Goal: Find specific page/section: Find specific page/section

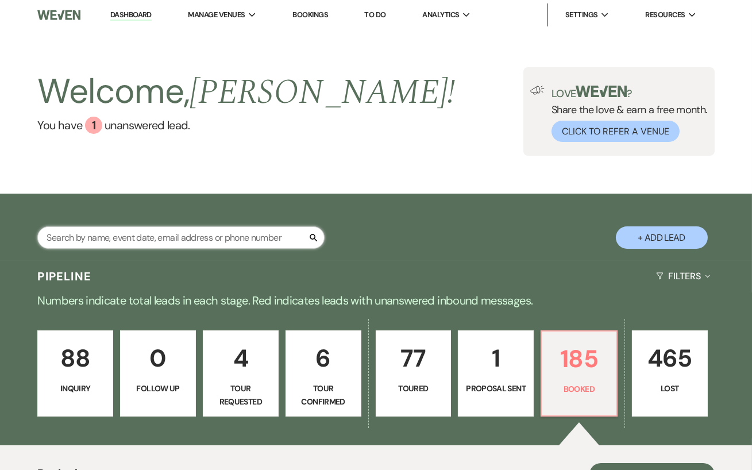
click at [167, 241] on input "text" at bounding box center [180, 237] width 287 height 22
type input "[PERSON_NAME]"
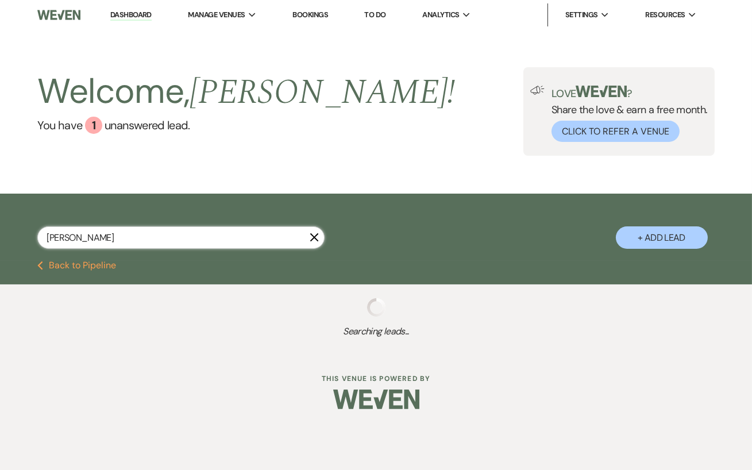
select select "4"
select select "5"
select select "8"
select select "4"
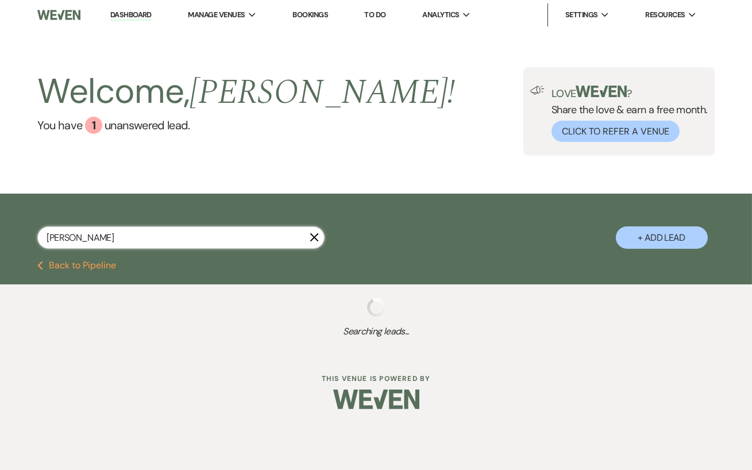
select select "8"
select select "11"
select select "8"
select select "5"
select select "8"
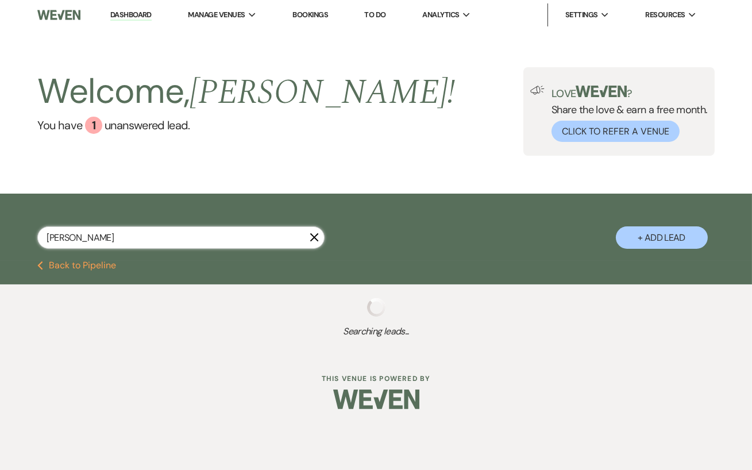
select select "11"
select select "8"
select select "5"
select select "8"
select select "11"
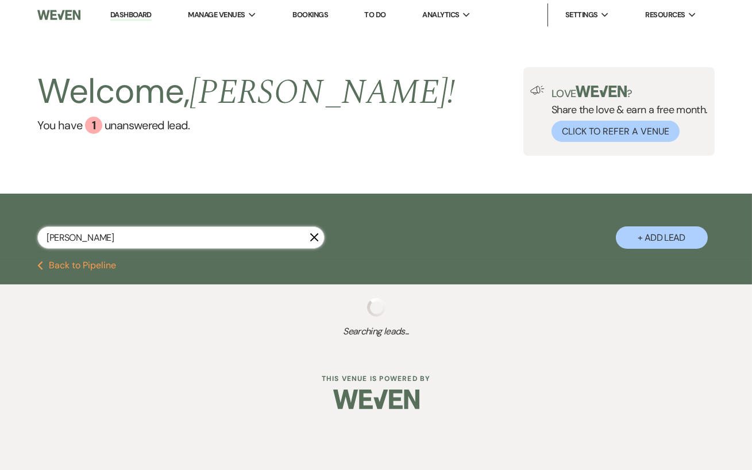
select select "8"
select select "9"
select select "8"
select select "5"
select select "8"
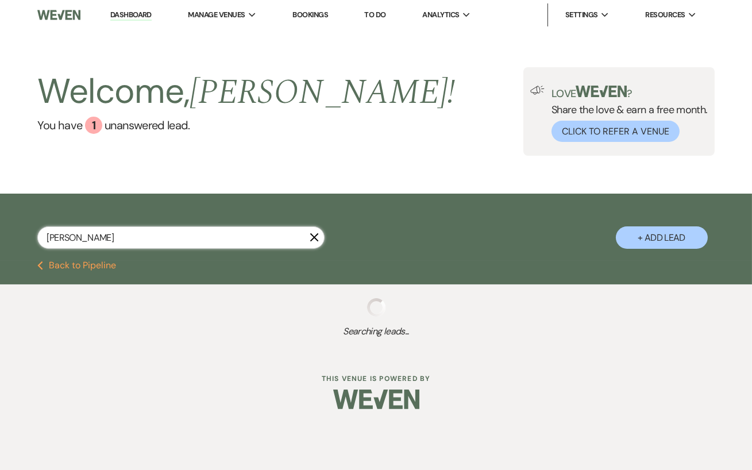
select select "5"
select select "8"
select select "11"
select select "8"
select select "5"
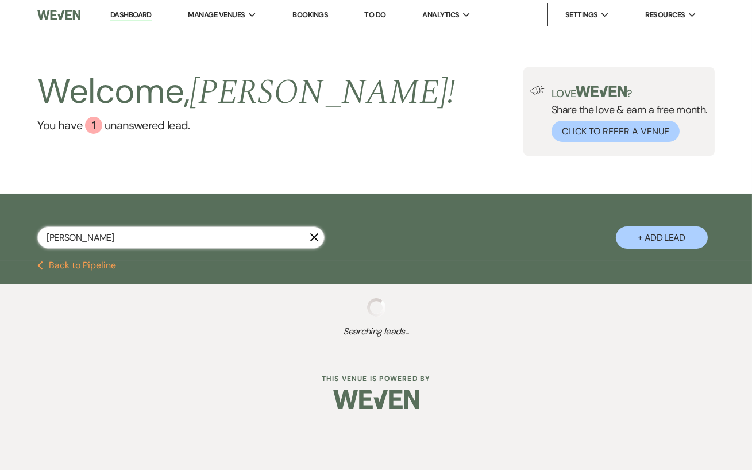
select select "8"
select select "5"
select select "8"
select select "5"
select select "8"
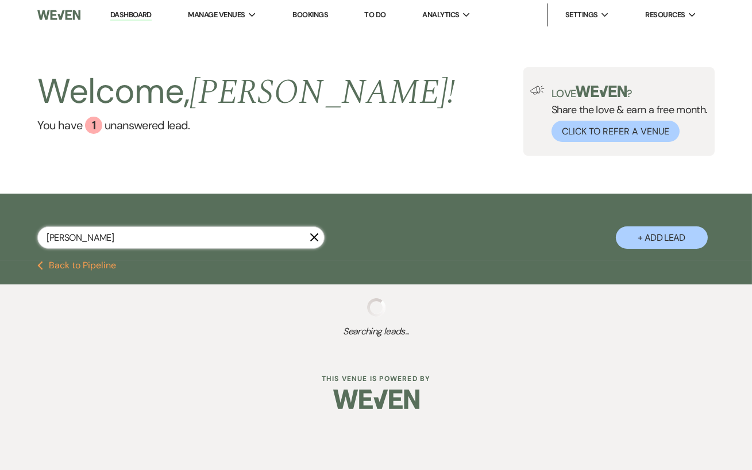
select select "6"
select select "8"
select select "5"
select select "8"
select select "5"
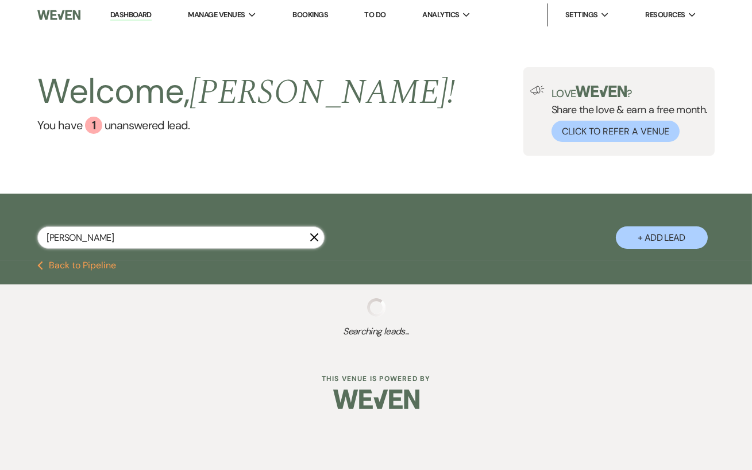
select select "8"
select select "7"
select select "5"
select select "8"
select select "11"
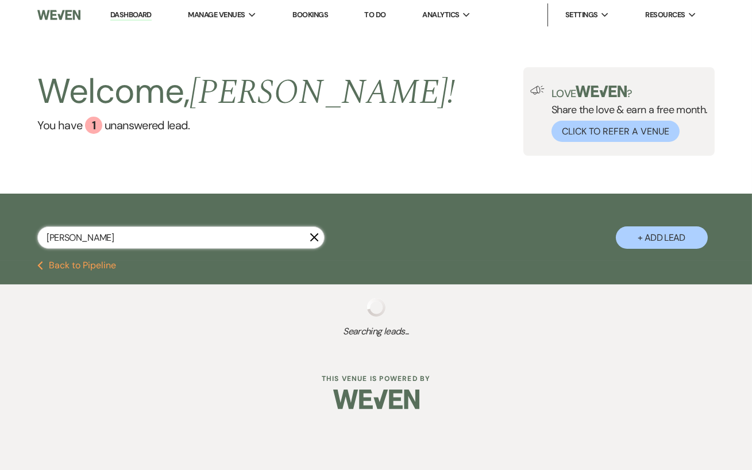
select select "8"
select select "5"
select select "8"
select select "5"
select select "8"
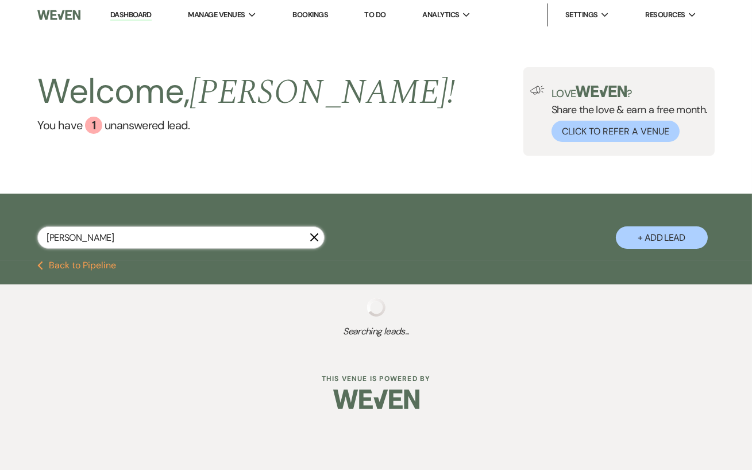
select select "5"
select select "8"
select select "6"
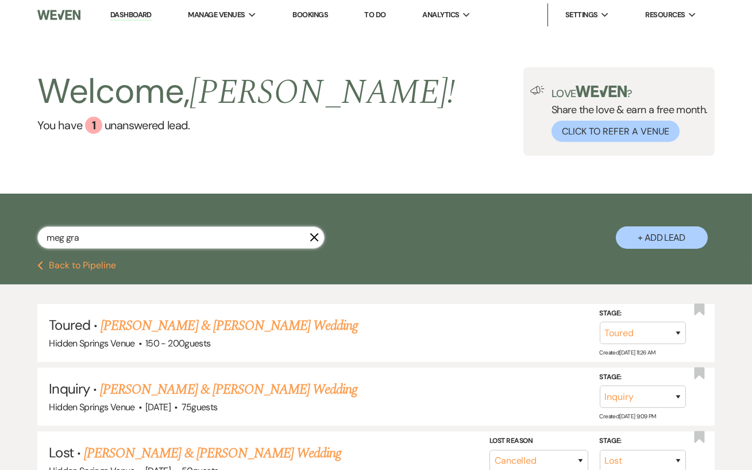
type input "[PERSON_NAME]"
select select "5"
select select "8"
select select "11"
select select "8"
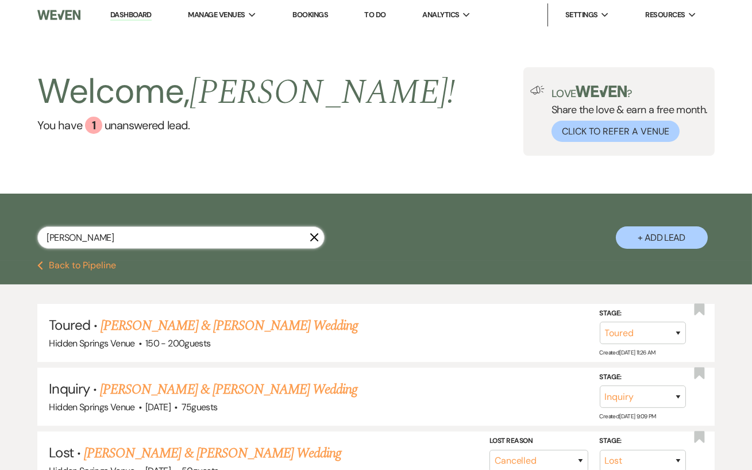
select select "5"
select select "8"
select select "5"
select select "8"
select select "5"
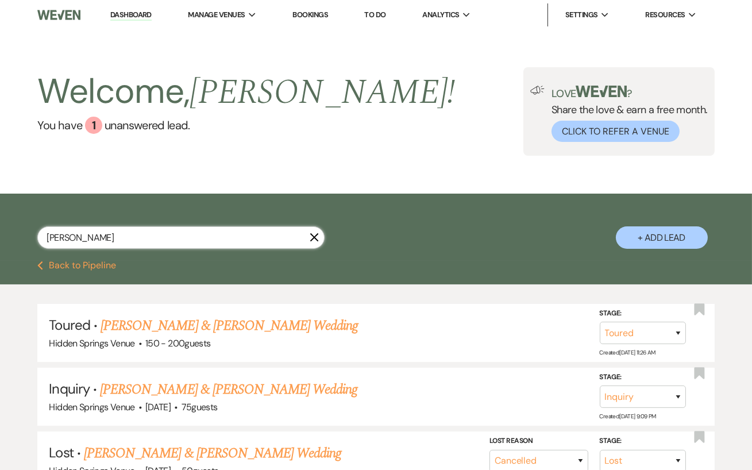
select select "8"
select select "6"
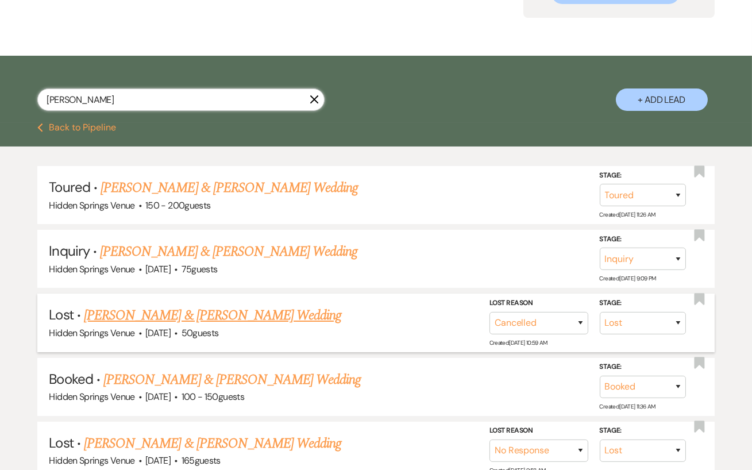
scroll to position [159, 0]
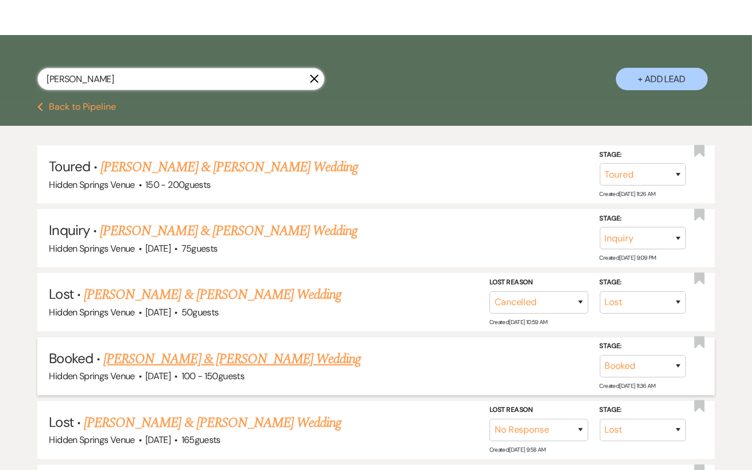
type input "[PERSON_NAME]"
click at [243, 360] on link "[PERSON_NAME] & [PERSON_NAME] Wedding" at bounding box center [231, 359] width 257 height 21
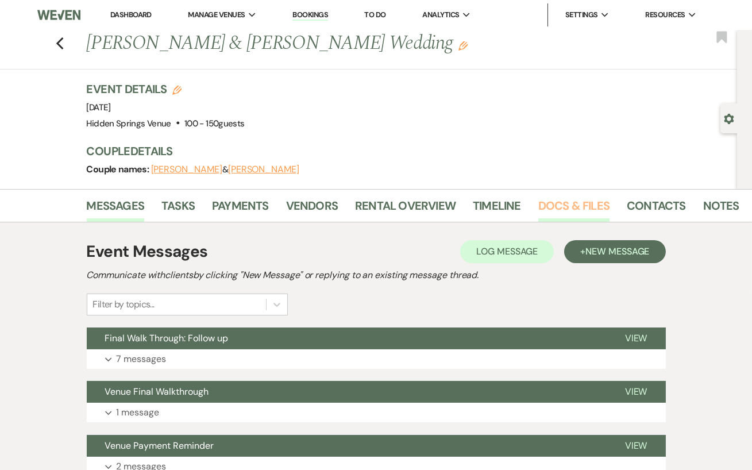
click at [575, 205] on link "Docs & Files" at bounding box center [573, 209] width 71 height 25
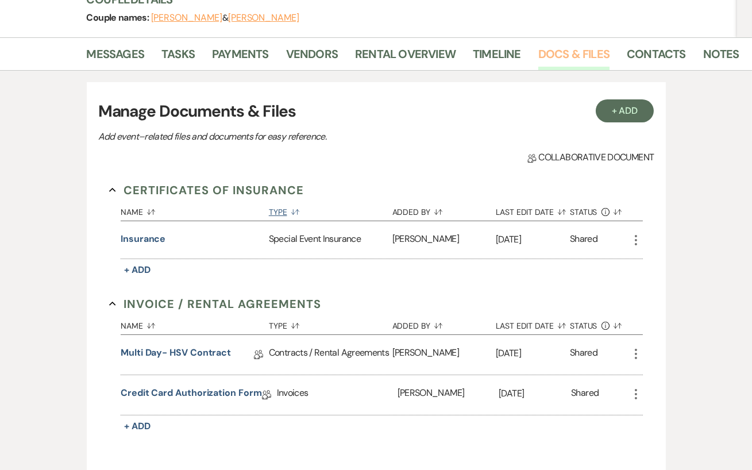
scroll to position [174, 0]
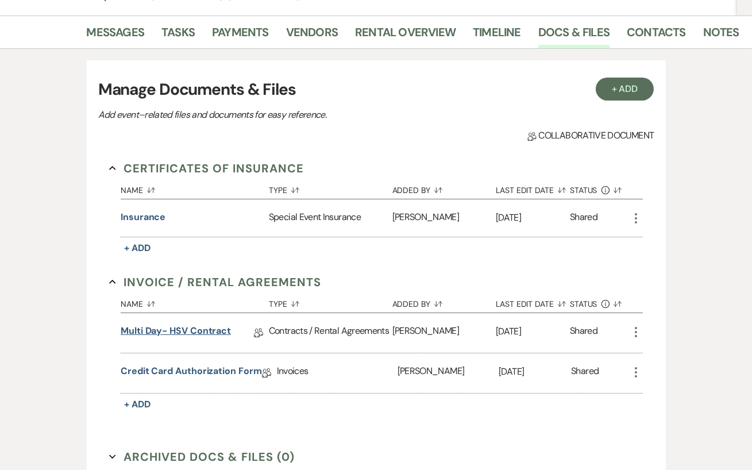
click at [189, 330] on link "Multi Day- HSV Contract" at bounding box center [176, 333] width 110 height 18
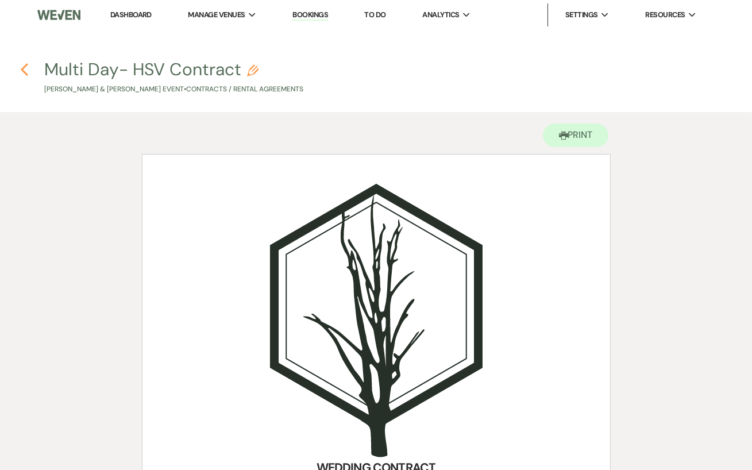
click at [22, 70] on use "button" at bounding box center [24, 69] width 7 height 13
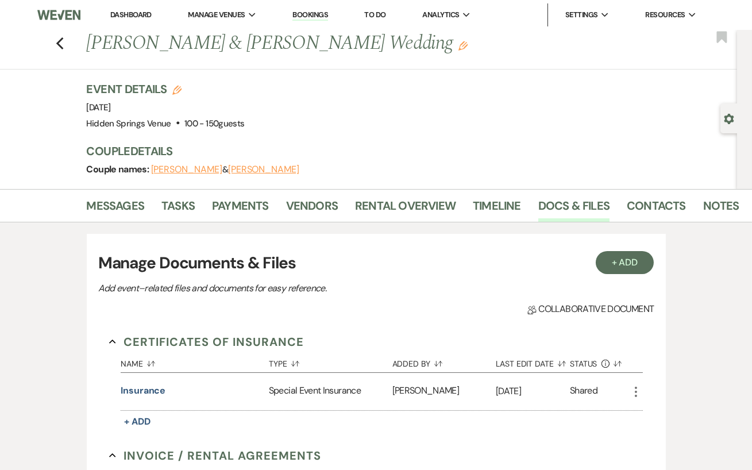
click at [134, 14] on link "Dashboard" at bounding box center [130, 15] width 41 height 10
